Goal: Find specific page/section: Find specific page/section

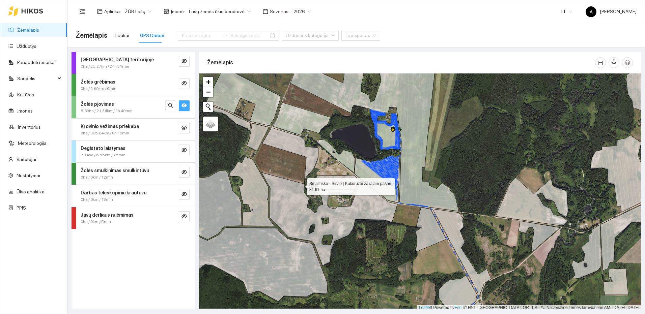
scroll to position [2, 0]
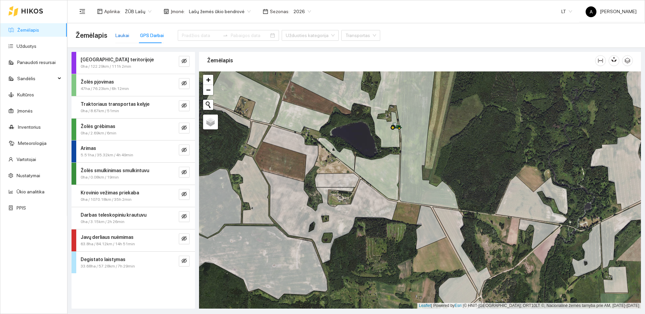
click at [122, 33] on div "Laukai" at bounding box center [122, 35] width 14 height 7
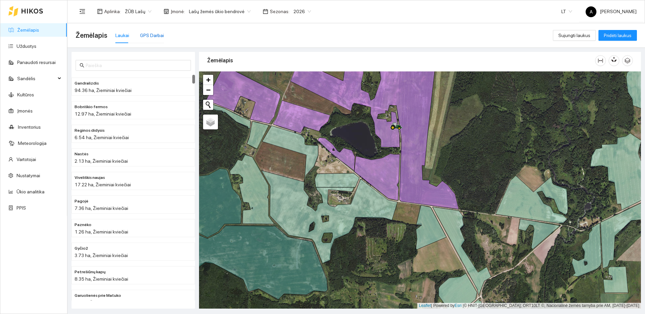
click at [142, 35] on div "GPS Darbai" at bounding box center [152, 35] width 24 height 7
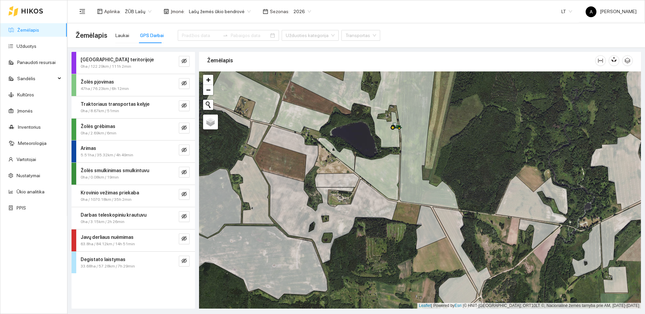
click at [188, 86] on button "button" at bounding box center [184, 83] width 11 height 11
click at [184, 81] on icon "eye-invisible" at bounding box center [183, 83] width 5 height 5
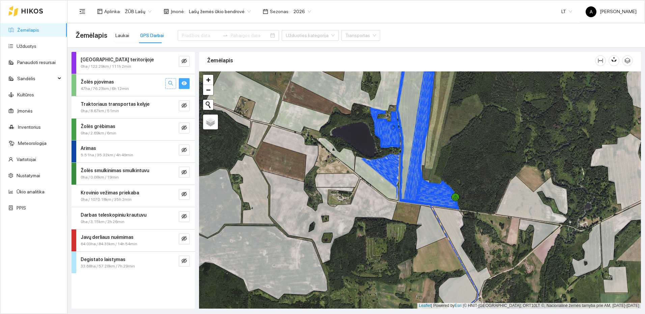
click at [175, 83] on button "button" at bounding box center [170, 83] width 11 height 11
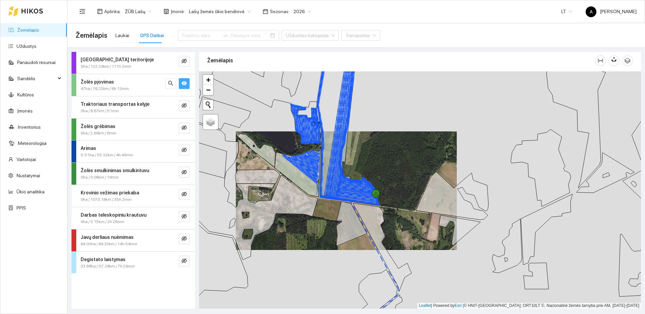
click at [187, 84] on button "button" at bounding box center [184, 83] width 11 height 11
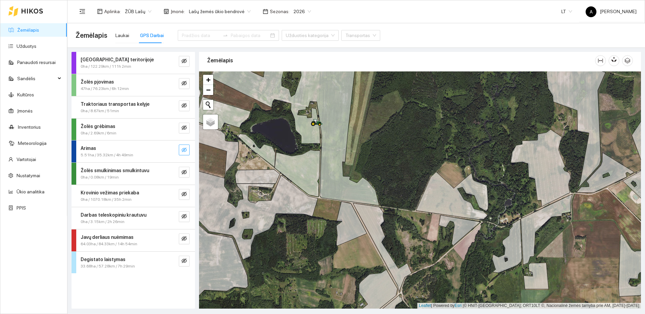
click at [185, 149] on icon "eye-invisible" at bounding box center [183, 149] width 5 height 5
click at [173, 151] on button "button" at bounding box center [170, 150] width 11 height 11
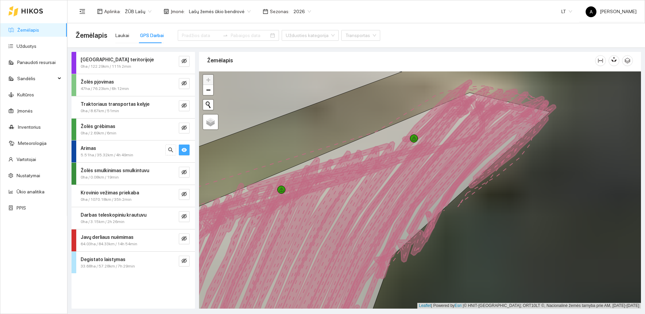
drag, startPoint x: 506, startPoint y: 198, endPoint x: 434, endPoint y: 209, distance: 72.9
click at [434, 209] on icon at bounding box center [315, 218] width 467 height 251
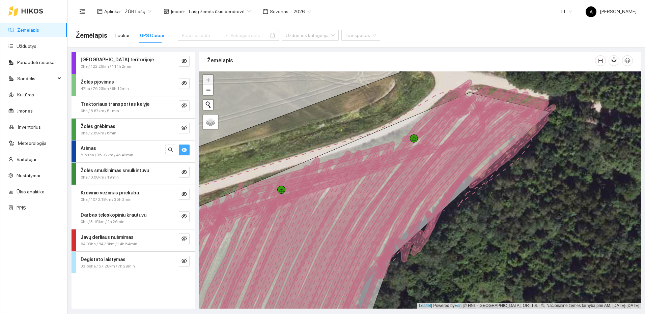
drag, startPoint x: 426, startPoint y: 260, endPoint x: 468, endPoint y: 202, distance: 72.2
click at [468, 202] on div at bounding box center [420, 189] width 442 height 237
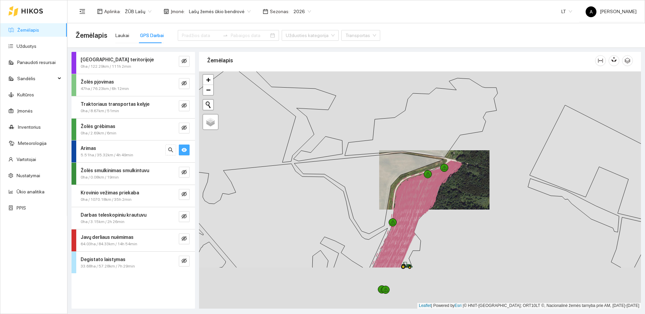
drag, startPoint x: 438, startPoint y: 227, endPoint x: 429, endPoint y: 196, distance: 32.7
click at [431, 203] on div at bounding box center [420, 189] width 442 height 237
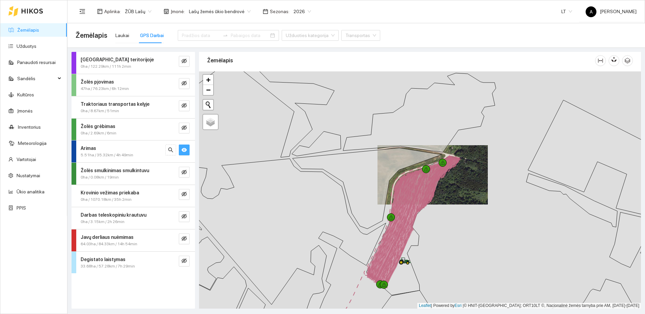
click at [411, 164] on icon at bounding box center [410, 226] width 55 height 124
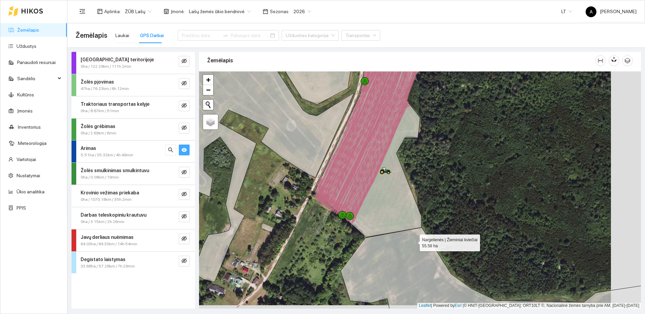
drag, startPoint x: 444, startPoint y: 239, endPoint x: 411, endPoint y: 242, distance: 32.6
click at [411, 242] on icon at bounding box center [498, 279] width 315 height 102
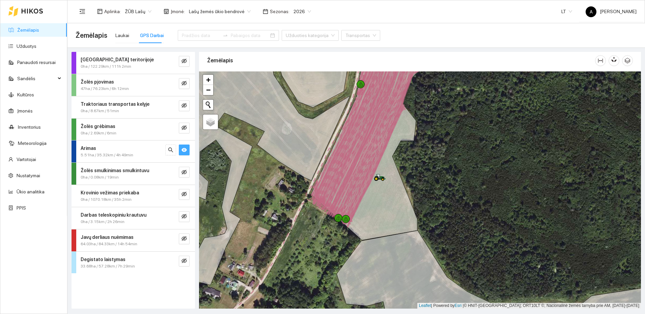
click at [183, 151] on icon "eye" at bounding box center [183, 150] width 5 height 4
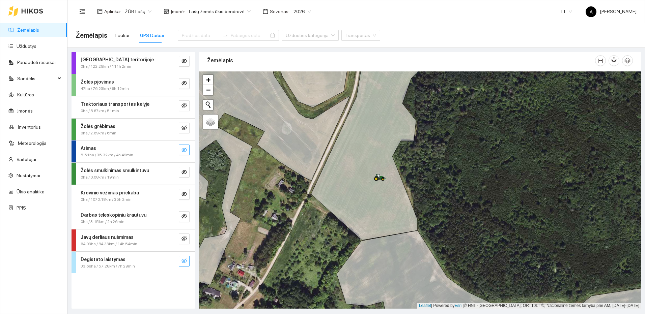
click at [183, 261] on icon "eye-invisible" at bounding box center [183, 261] width 5 height 5
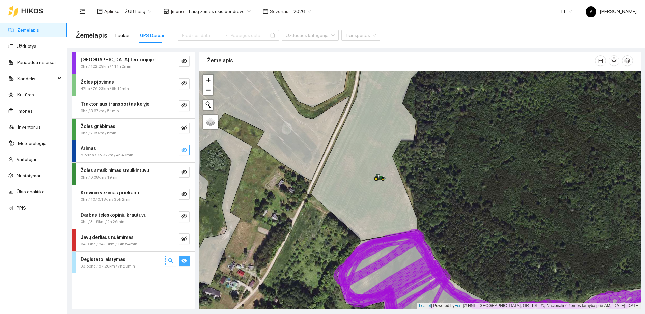
click at [170, 260] on icon "search" at bounding box center [170, 260] width 5 height 5
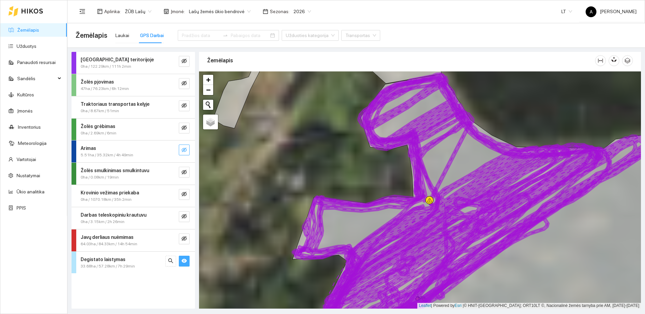
drag, startPoint x: 413, startPoint y: 146, endPoint x: 410, endPoint y: 155, distance: 8.9
click at [410, 155] on icon at bounding box center [391, 203] width 149 height 261
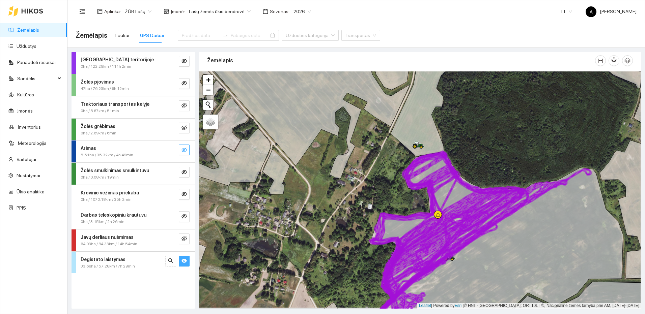
drag, startPoint x: 483, startPoint y: 214, endPoint x: 478, endPoint y: 171, distance: 43.1
click at [483, 197] on icon at bounding box center [454, 243] width 225 height 179
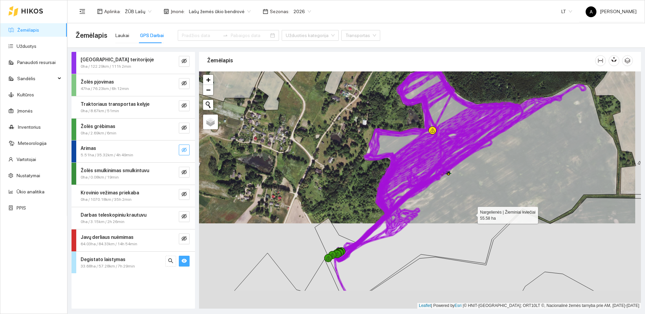
drag, startPoint x: 477, startPoint y: 256, endPoint x: 472, endPoint y: 214, distance: 42.2
click at [472, 214] on icon at bounding box center [466, 179] width 303 height 224
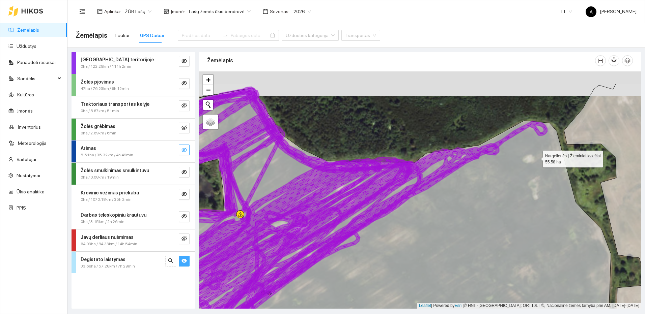
drag, startPoint x: 546, startPoint y: 152, endPoint x: 524, endPoint y: 164, distance: 24.9
click at [524, 164] on icon at bounding box center [363, 228] width 494 height 281
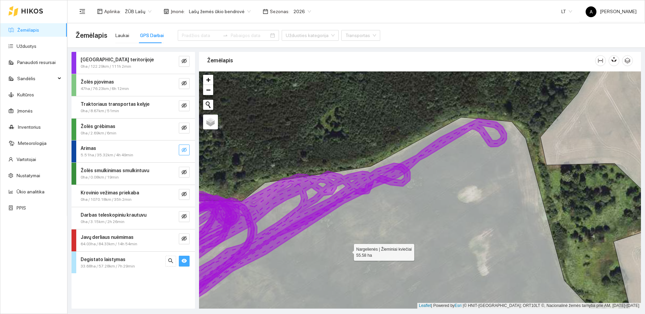
drag, startPoint x: 348, startPoint y: 251, endPoint x: 509, endPoint y: 176, distance: 178.2
click at [509, 176] on icon at bounding box center [383, 225] width 459 height 216
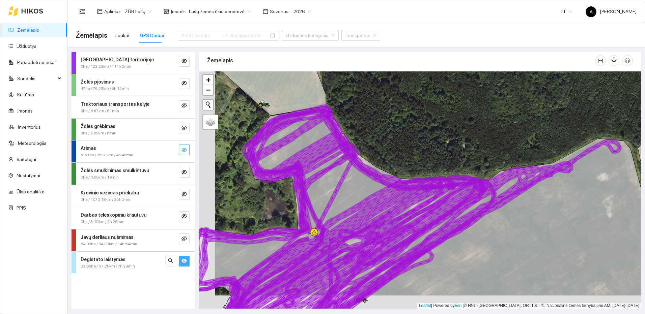
drag, startPoint x: 341, startPoint y: 234, endPoint x: 364, endPoint y: 217, distance: 29.3
click at [361, 219] on icon at bounding box center [335, 249] width 216 height 142
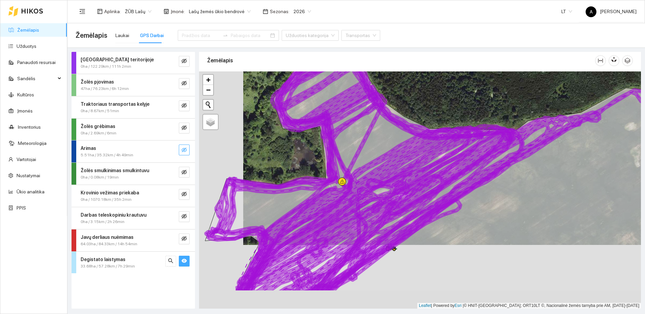
drag, startPoint x: 380, startPoint y: 253, endPoint x: 397, endPoint y: 210, distance: 45.7
click at [397, 210] on icon at bounding box center [406, 176] width 390 height 232
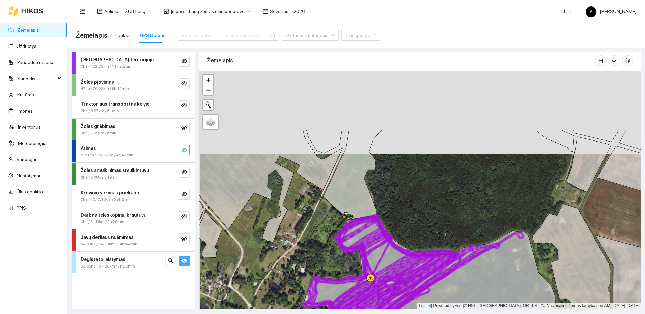
drag, startPoint x: 417, startPoint y: 133, endPoint x: 419, endPoint y: 217, distance: 84.7
click at [419, 217] on div at bounding box center [420, 189] width 442 height 237
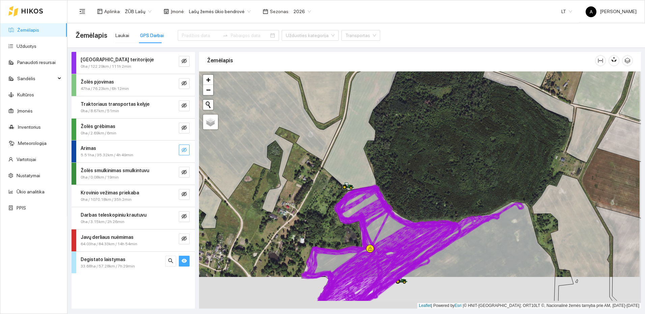
drag, startPoint x: 399, startPoint y: 251, endPoint x: 398, endPoint y: 236, distance: 15.5
click at [398, 236] on icon at bounding box center [378, 262] width 112 height 80
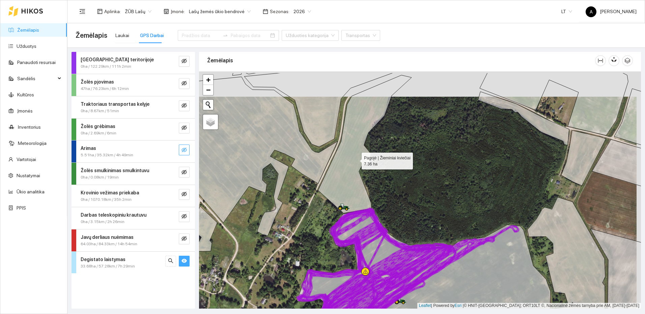
drag, startPoint x: 358, startPoint y: 149, endPoint x: 351, endPoint y: 174, distance: 26.6
click at [351, 174] on icon at bounding box center [364, 144] width 93 height 138
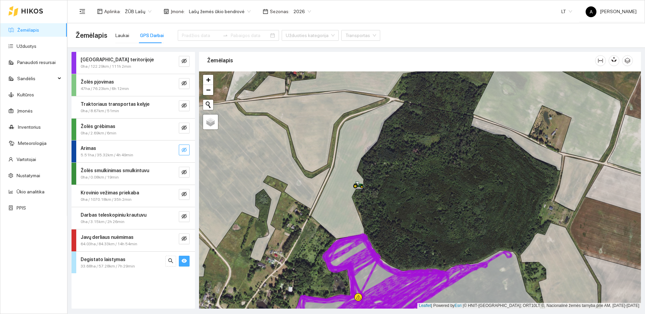
click at [186, 259] on icon "eye" at bounding box center [183, 260] width 5 height 5
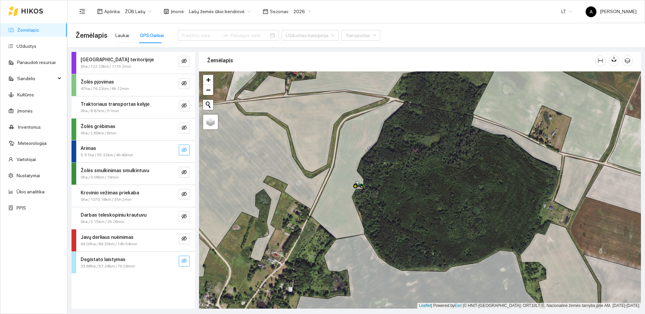
click at [191, 237] on div "Javų derliaus nuėmimas 64.03ha / 84.33km / 14h 54min" at bounding box center [132, 241] width 123 height 22
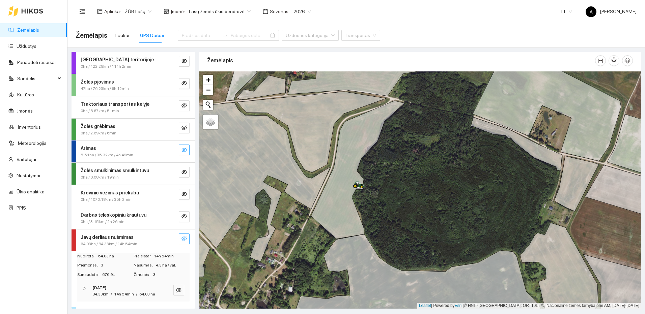
click at [186, 238] on div "Javų derliaus nuėmimas 64.03ha / 84.33km / 14h 54min" at bounding box center [132, 241] width 123 height 22
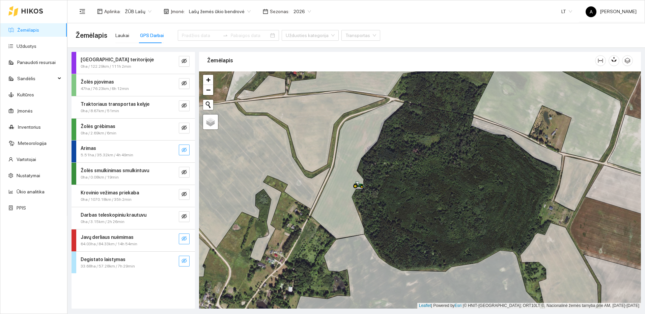
click at [180, 238] on button "button" at bounding box center [184, 239] width 11 height 11
click at [173, 237] on icon "search" at bounding box center [170, 238] width 5 height 5
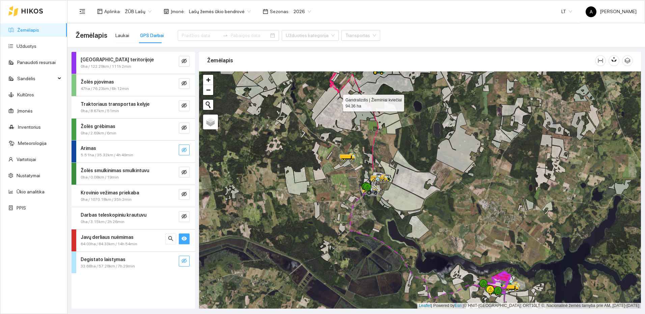
click at [351, 133] on icon at bounding box center [335, 112] width 42 height 40
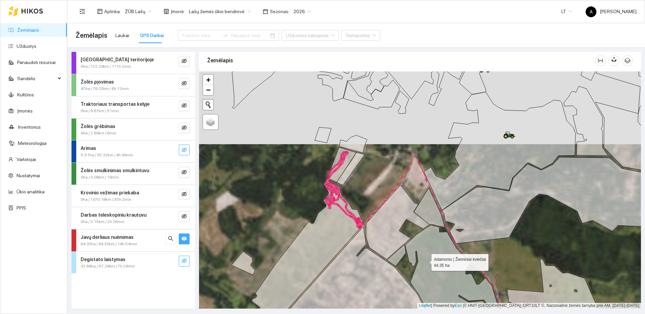
drag, startPoint x: 427, startPoint y: 244, endPoint x: 364, endPoint y: 107, distance: 151.2
click at [405, 225] on icon at bounding box center [454, 279] width 99 height 108
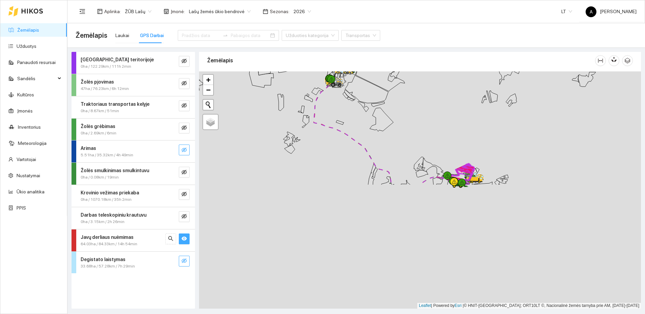
drag, startPoint x: 494, startPoint y: 271, endPoint x: 420, endPoint y: 123, distance: 165.4
click at [420, 123] on div at bounding box center [420, 189] width 442 height 237
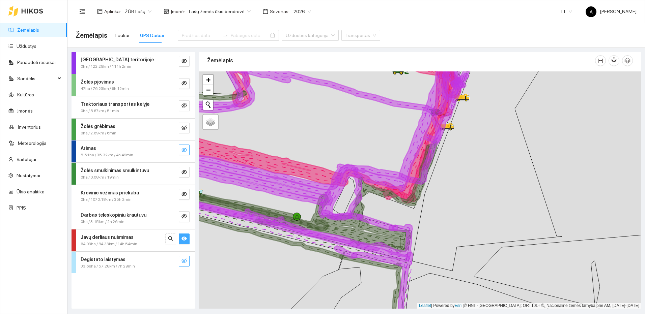
drag, startPoint x: 443, startPoint y: 220, endPoint x: 441, endPoint y: 224, distance: 4.5
click at [441, 190] on icon at bounding box center [308, 119] width 308 height 142
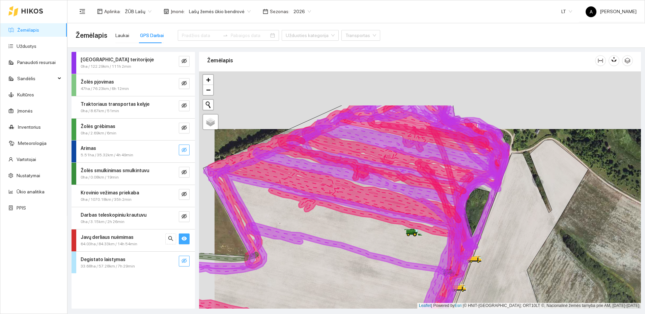
drag, startPoint x: 433, startPoint y: 212, endPoint x: 435, endPoint y: 220, distance: 8.3
click at [435, 220] on icon at bounding box center [338, 235] width 339 height 261
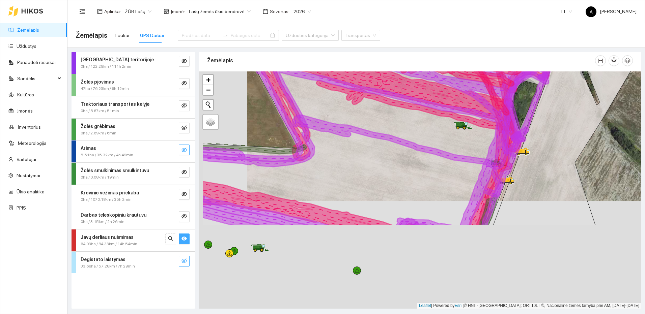
drag, startPoint x: 432, startPoint y: 142, endPoint x: 436, endPoint y: 132, distance: 10.7
click at [436, 132] on icon at bounding box center [379, 96] width 354 height 257
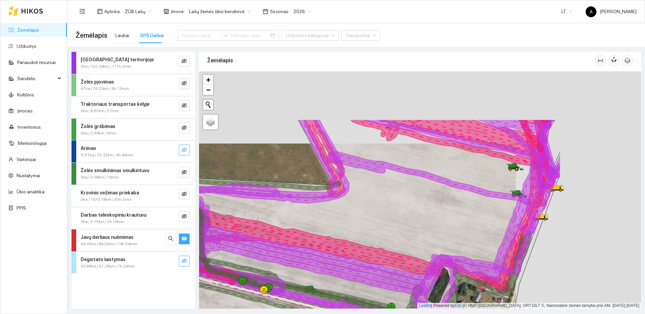
drag, startPoint x: 539, startPoint y: 160, endPoint x: 412, endPoint y: 232, distance: 146.2
click at [412, 232] on icon at bounding box center [366, 235] width 387 height 231
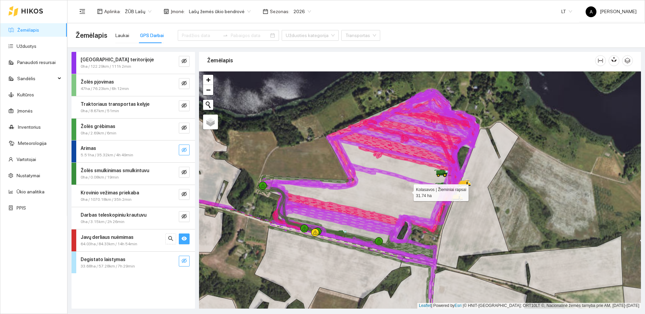
click at [407, 191] on icon at bounding box center [373, 176] width 209 height 173
